Goal: Information Seeking & Learning: Learn about a topic

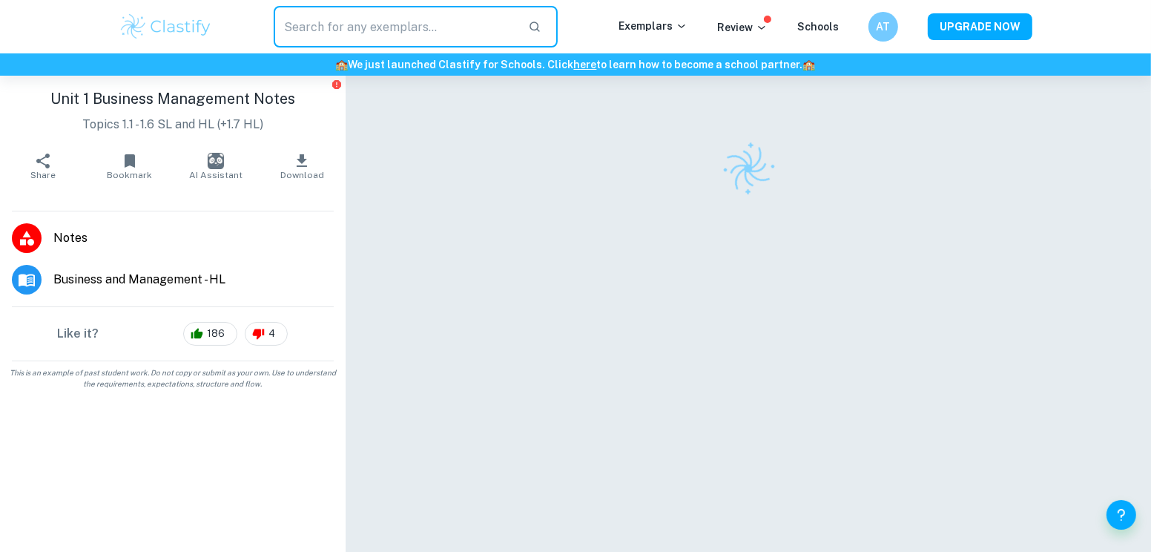
click at [470, 19] on input "text" at bounding box center [395, 27] width 242 height 42
type input "ess ia"
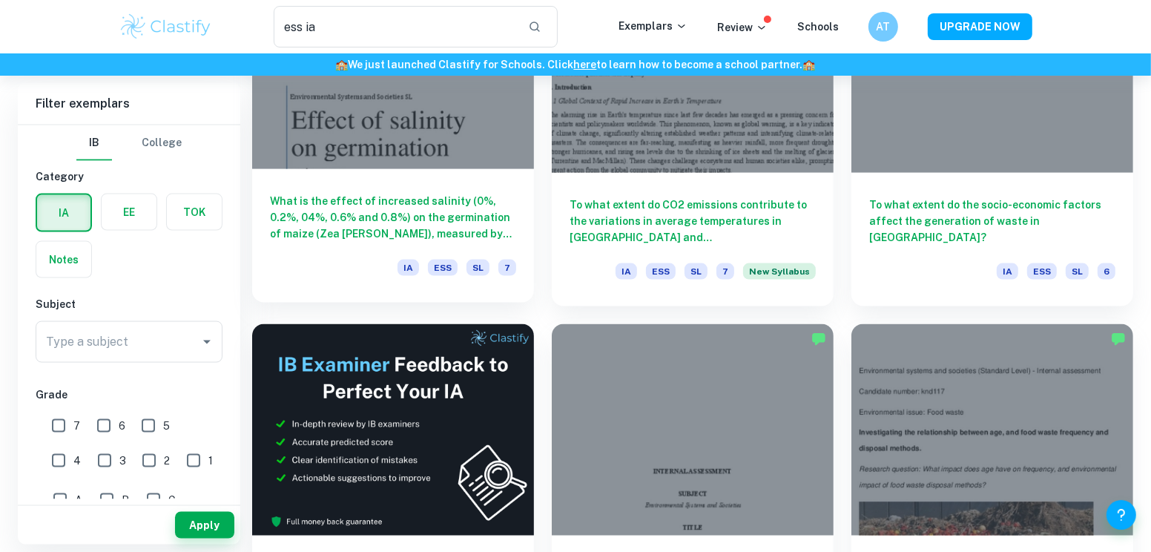
scroll to position [2044, 0]
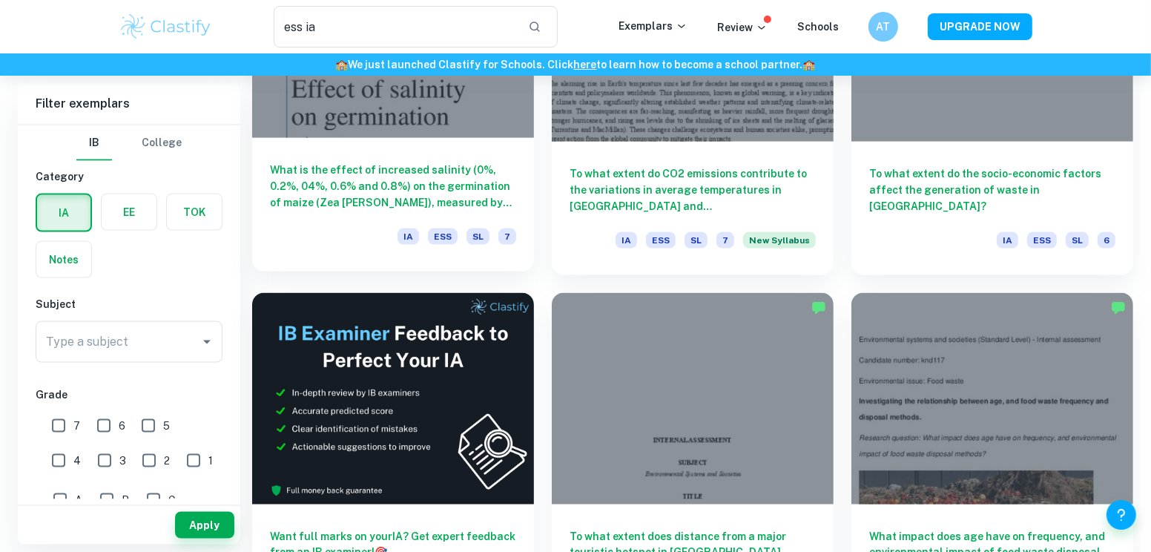
click at [479, 159] on div "What is the effect of increased salinity (0%, 0.2%, 04%, 0.6% and 0.8%) on the …" at bounding box center [393, 204] width 282 height 133
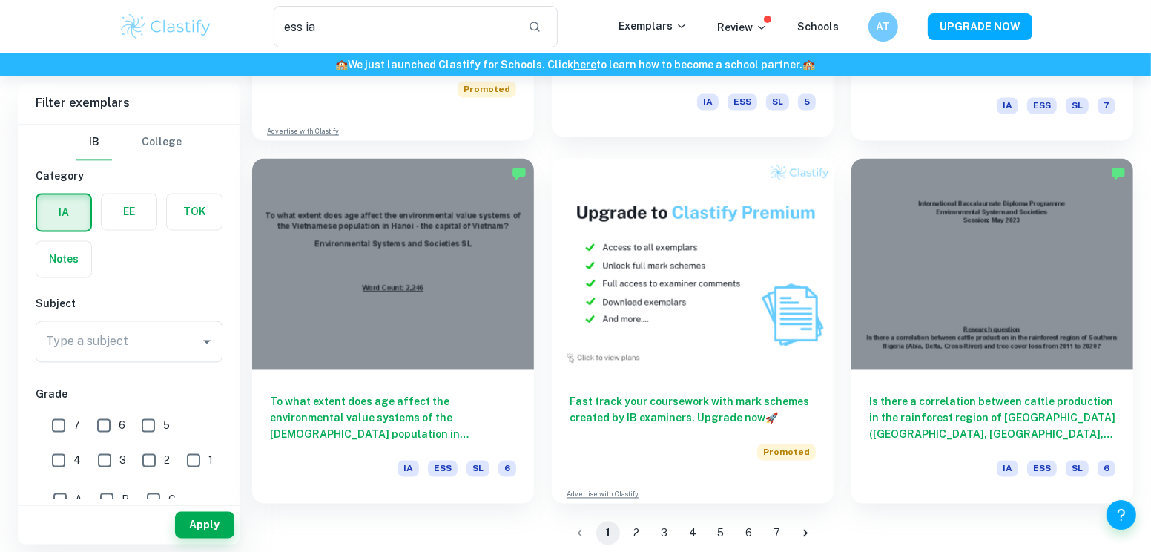
scroll to position [2551, 0]
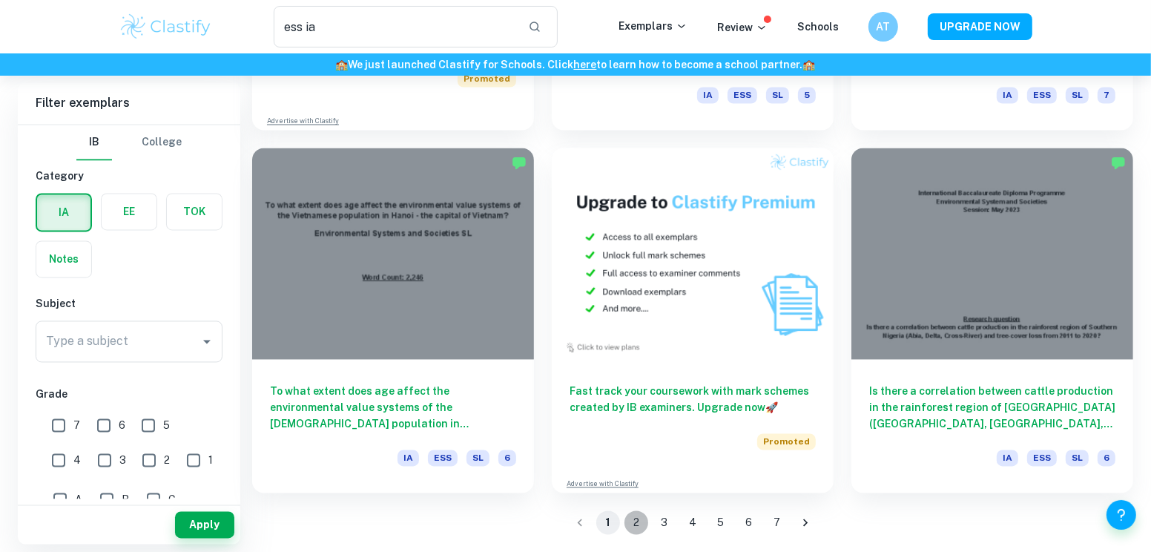
click at [636, 518] on button "2" at bounding box center [636, 523] width 24 height 24
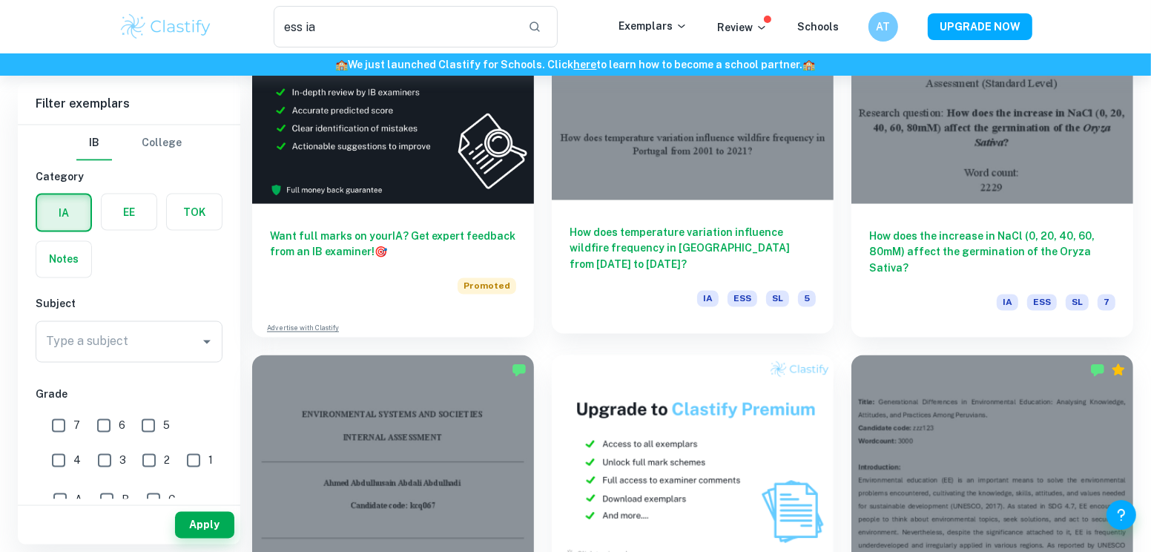
scroll to position [2551, 0]
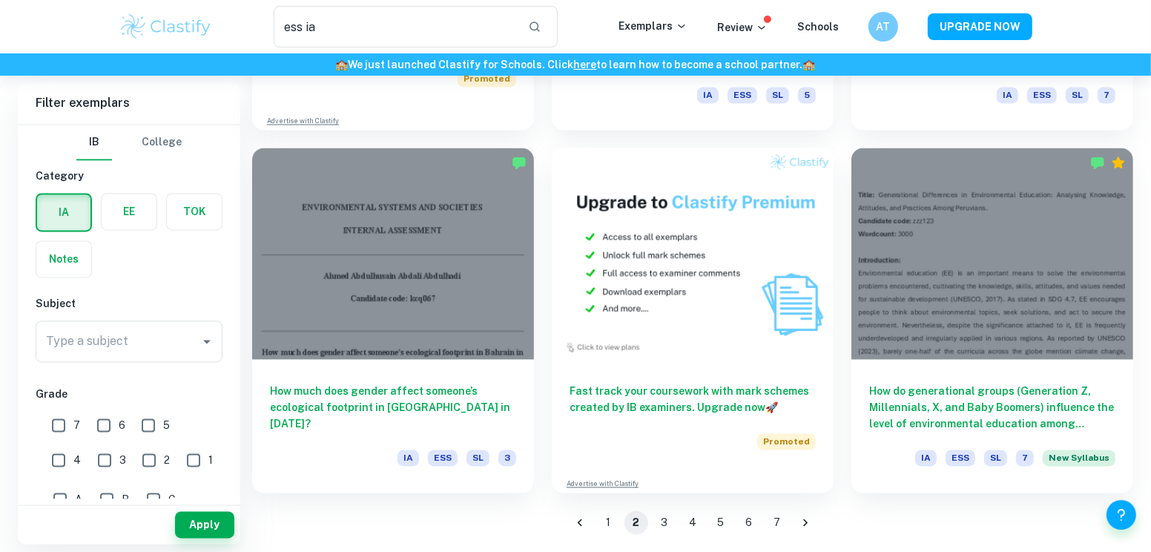
click at [664, 523] on button "3" at bounding box center [664, 523] width 24 height 24
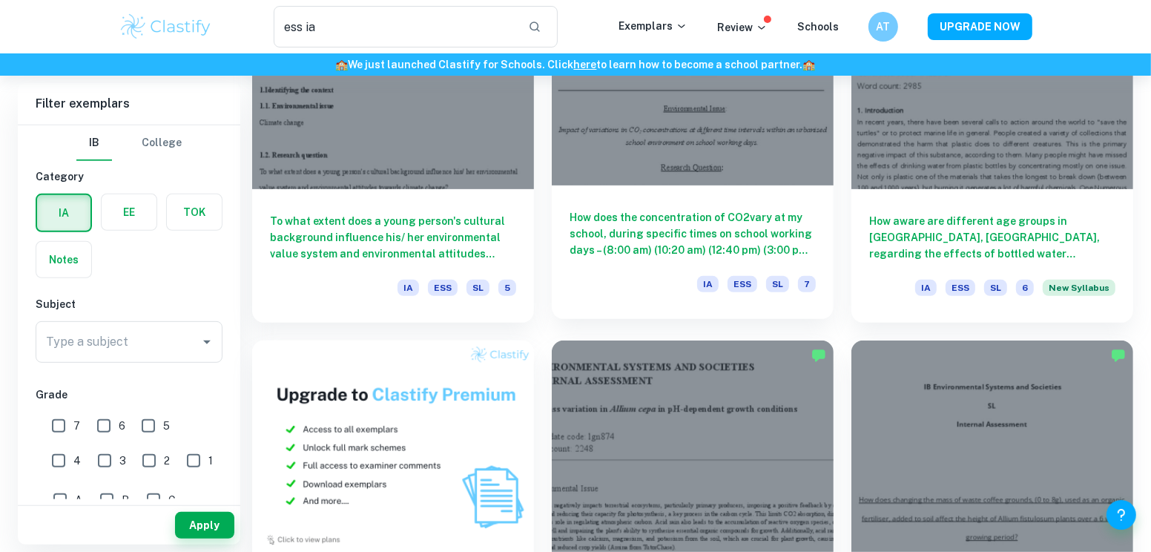
scroll to position [759, 0]
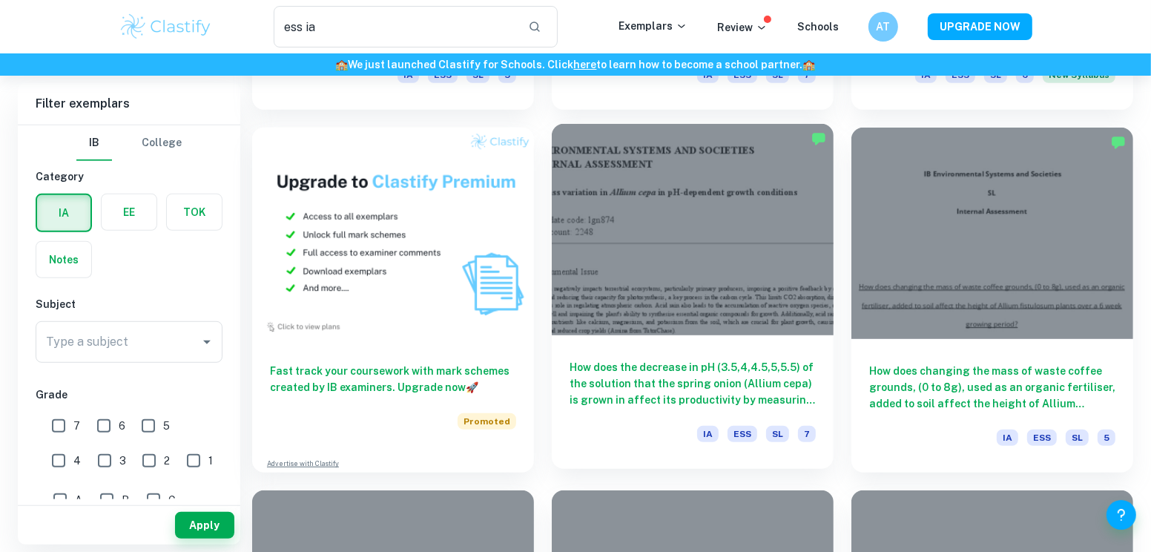
click at [635, 317] on div at bounding box center [693, 229] width 282 height 211
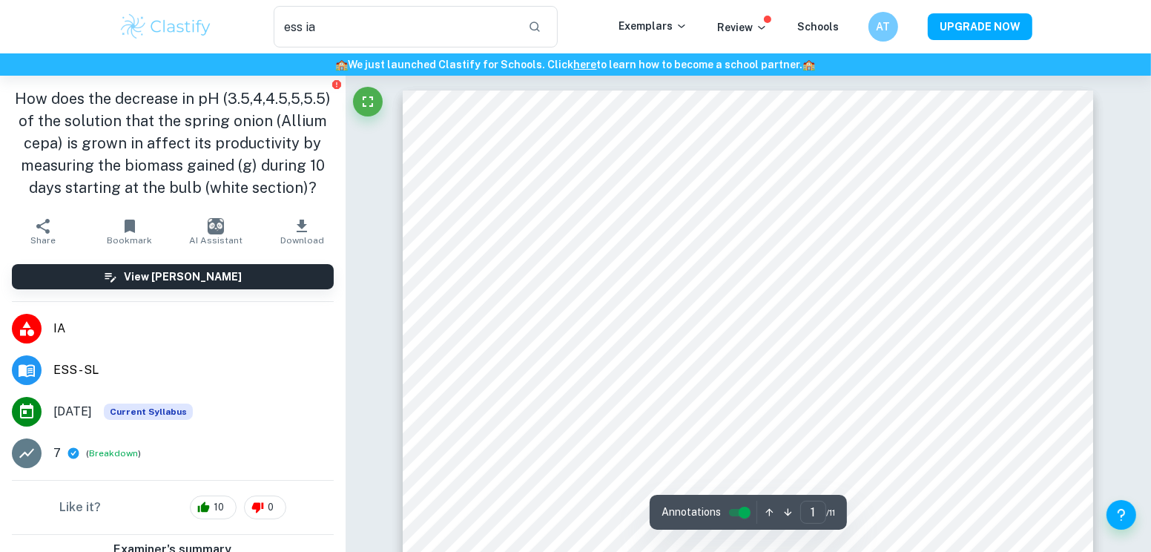
scroll to position [22, 0]
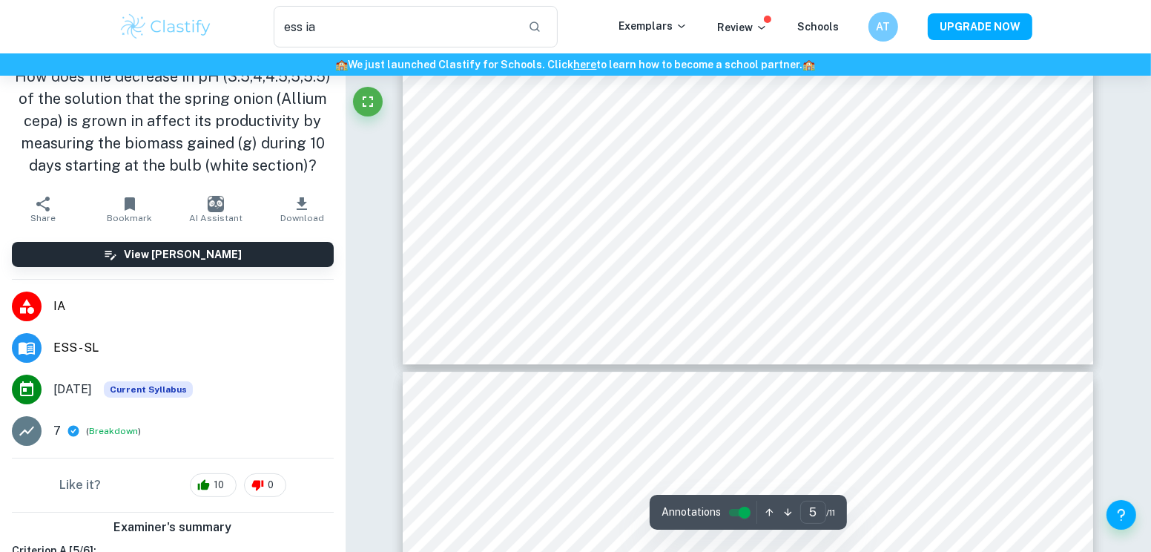
type input "6"
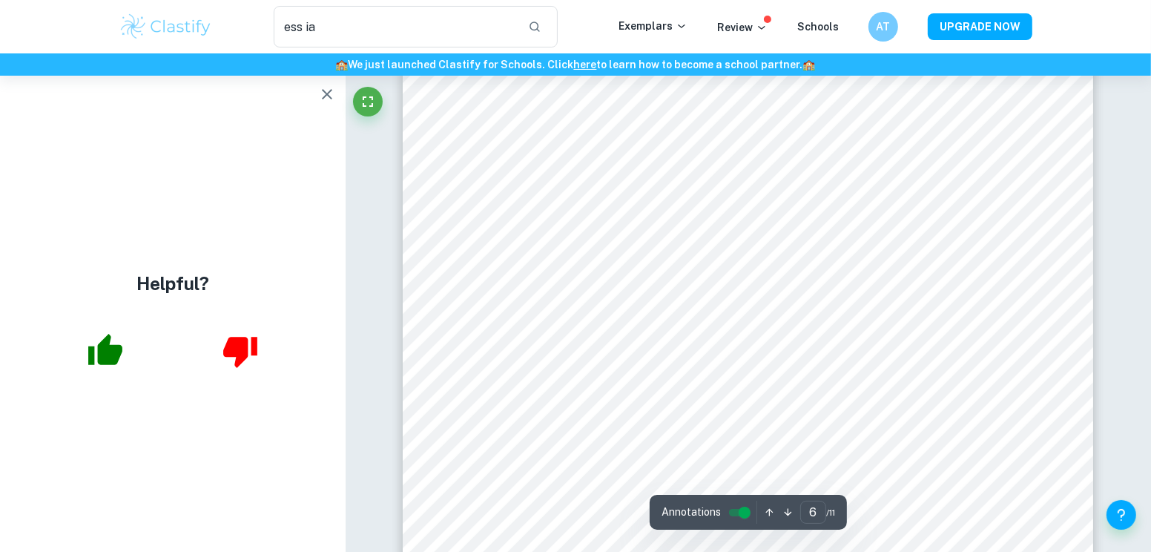
scroll to position [0, 0]
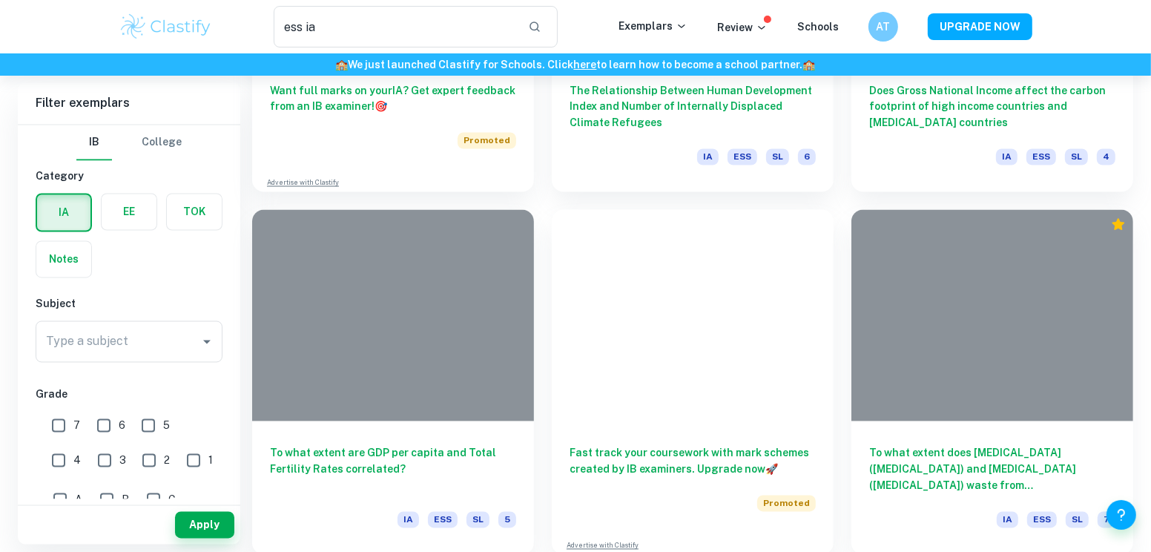
scroll to position [2551, 0]
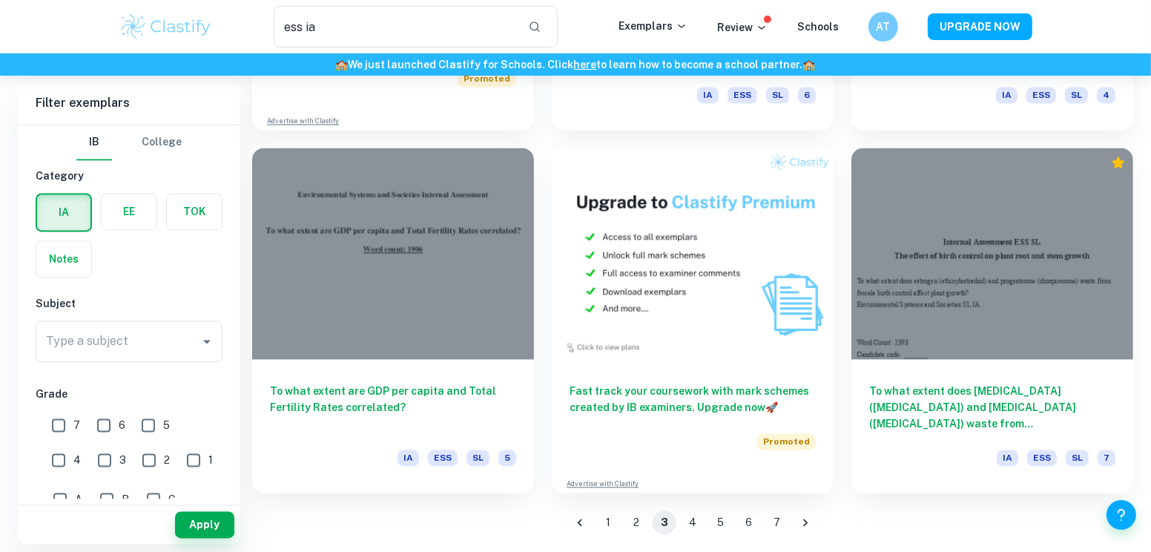
click at [691, 518] on button "4" at bounding box center [693, 523] width 24 height 24
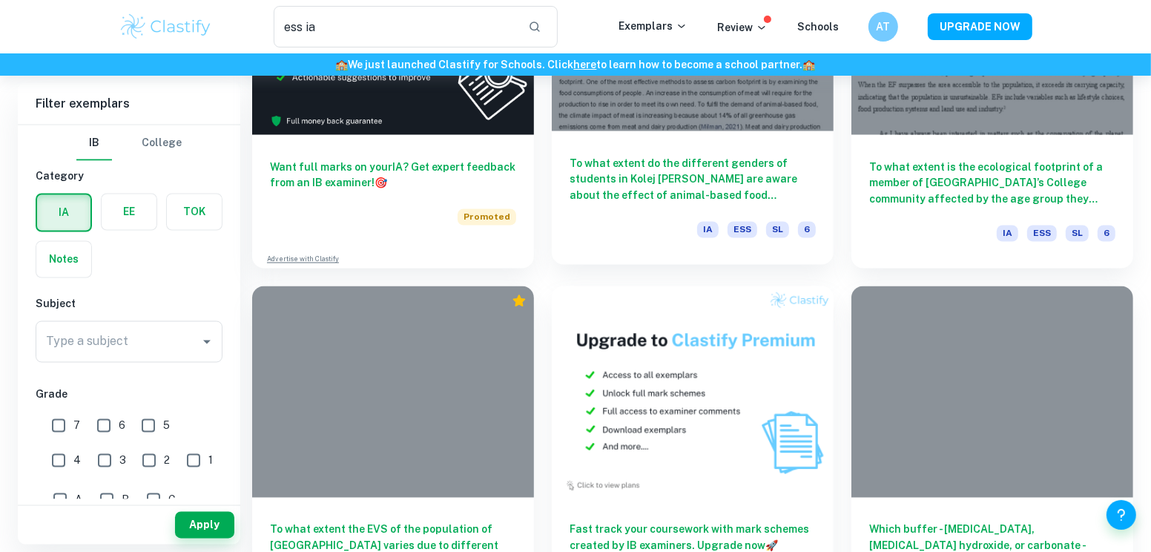
scroll to position [2551, 0]
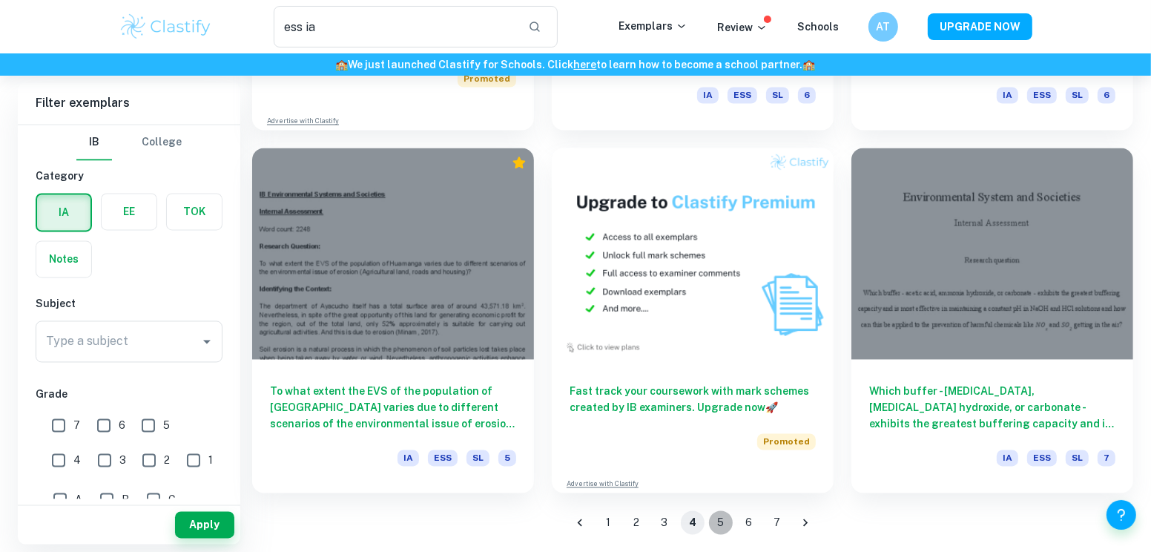
click at [712, 519] on button "5" at bounding box center [721, 523] width 24 height 24
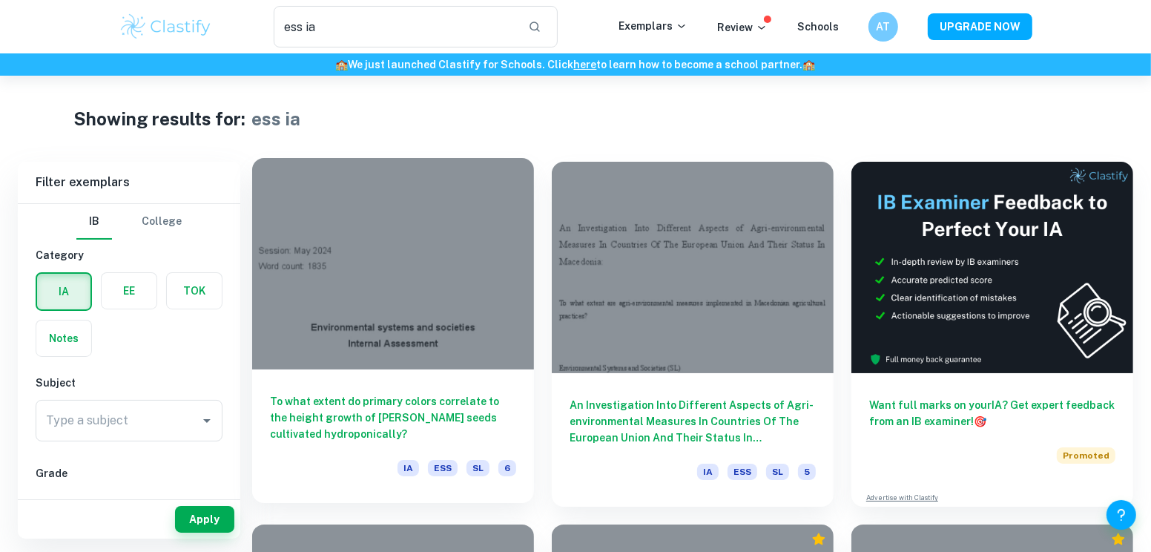
click at [433, 327] on div at bounding box center [393, 263] width 282 height 211
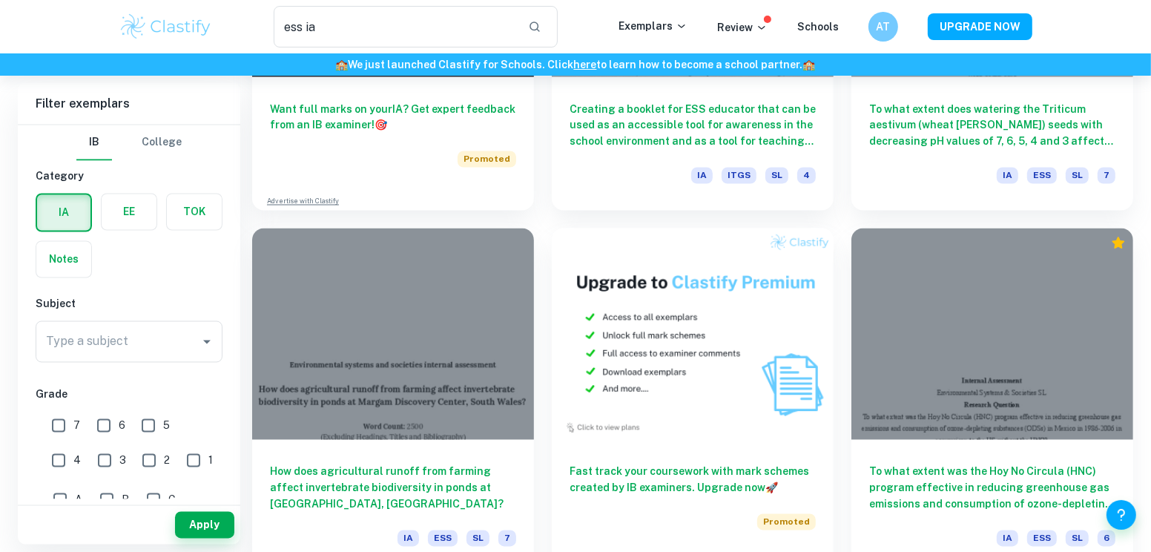
scroll to position [2551, 0]
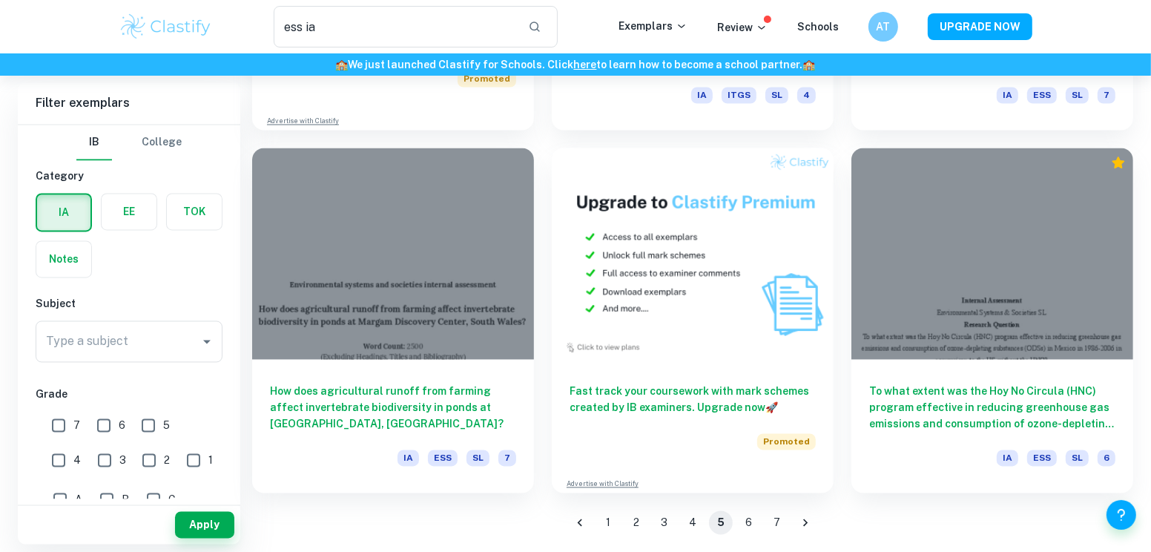
click at [745, 517] on button "6" at bounding box center [749, 523] width 24 height 24
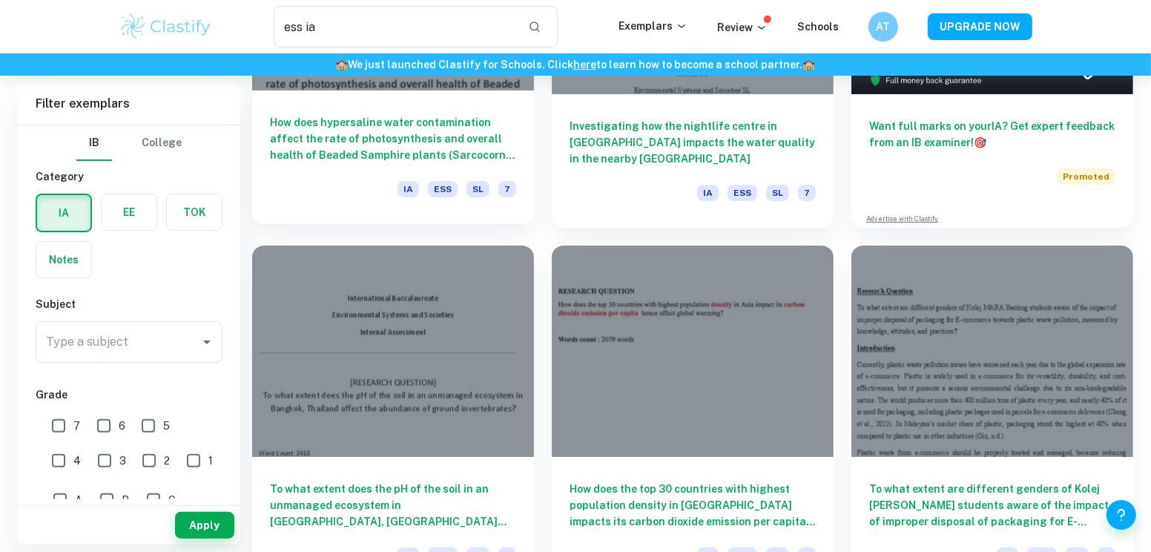
scroll to position [486, 0]
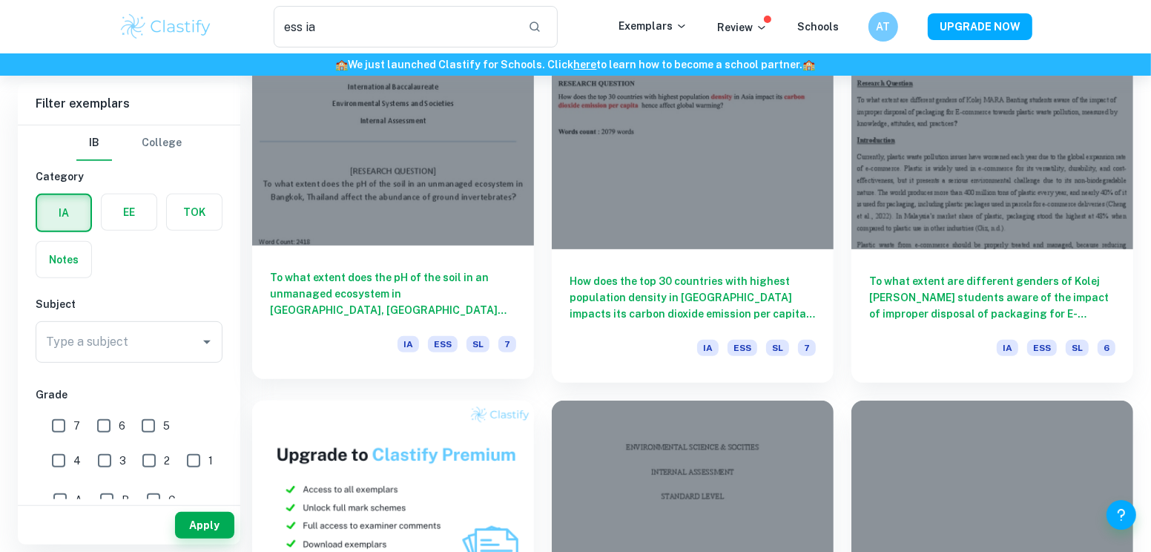
click at [433, 189] on div at bounding box center [393, 139] width 282 height 211
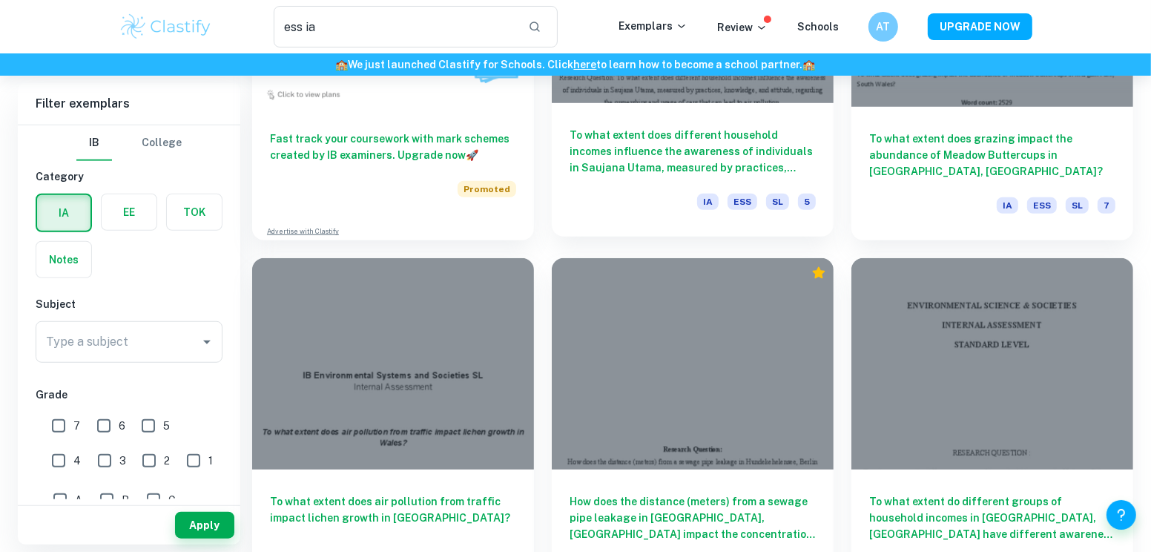
scroll to position [1131, 0]
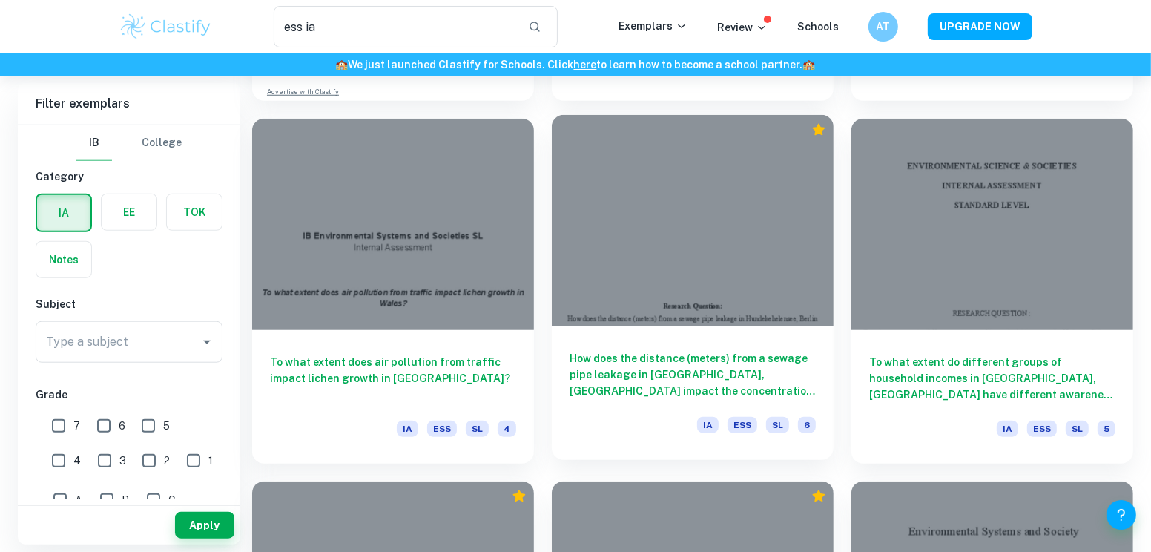
click at [609, 245] on div at bounding box center [693, 220] width 282 height 211
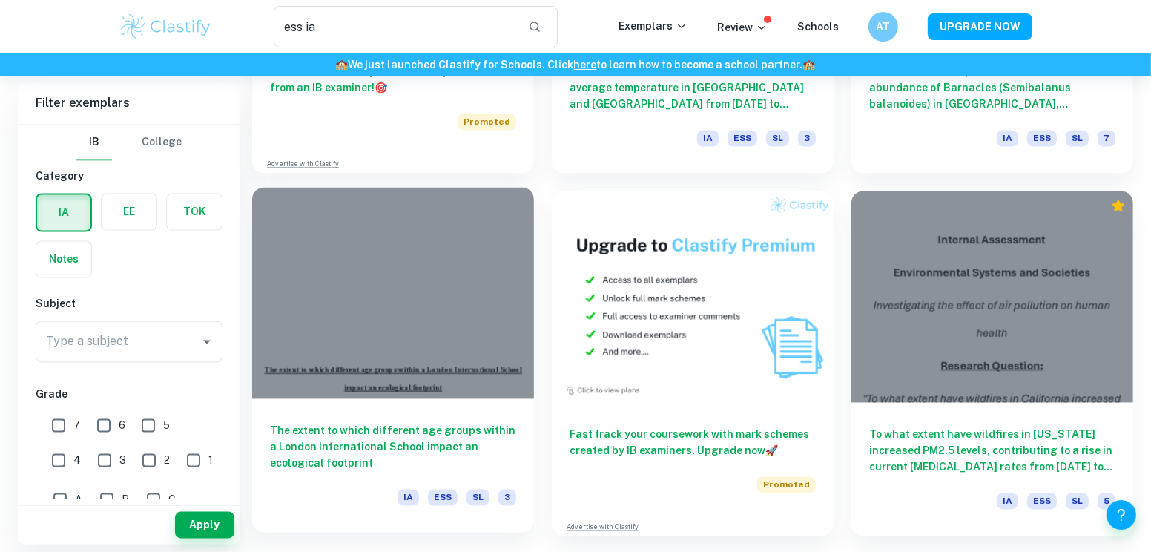
scroll to position [2551, 0]
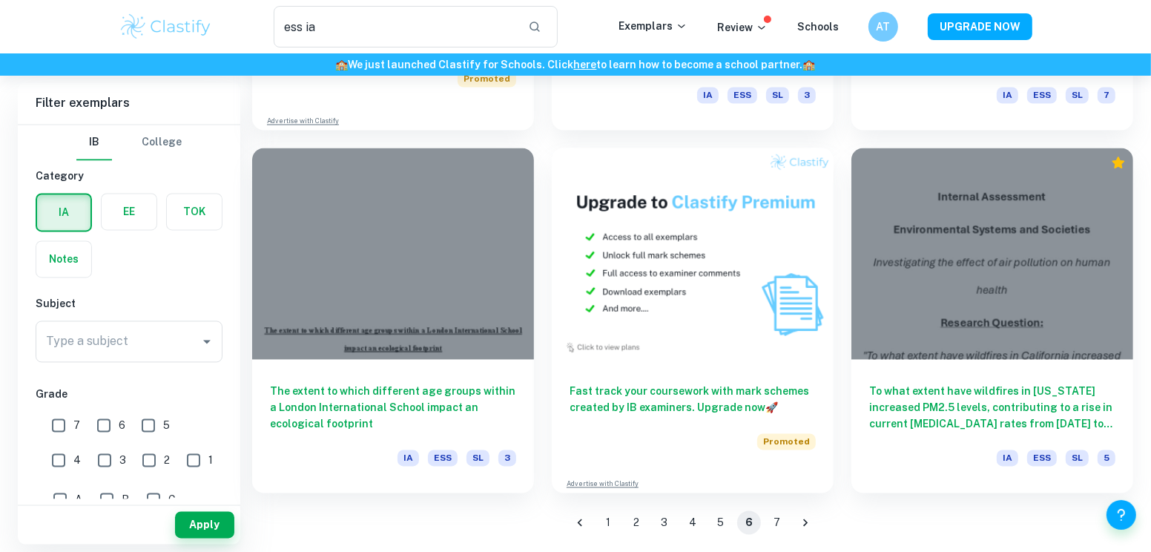
click at [776, 522] on button "7" at bounding box center [777, 523] width 24 height 24
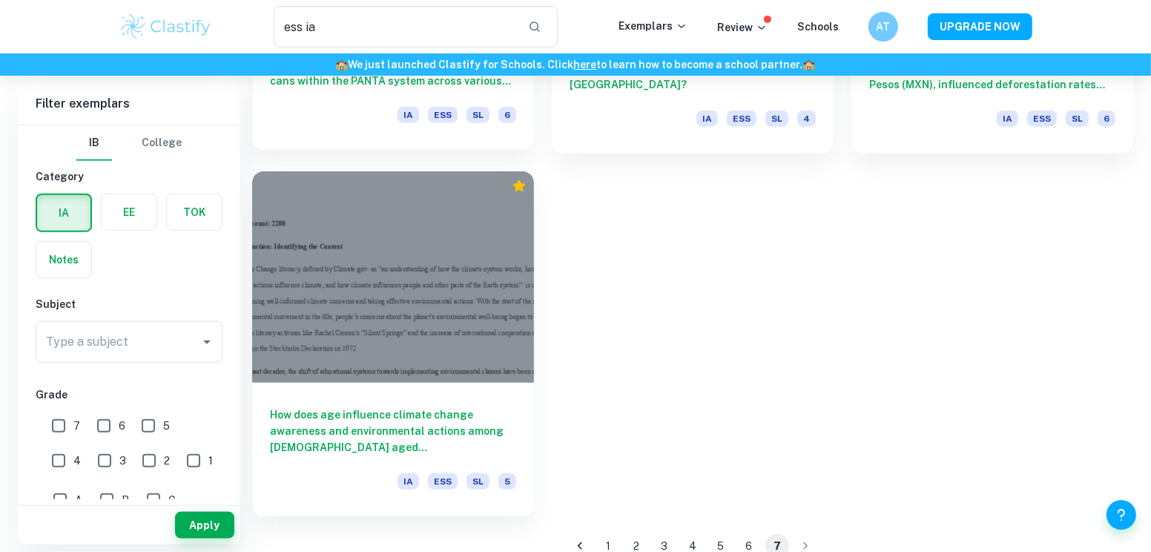
scroll to position [1464, 0]
